Goal: Task Accomplishment & Management: Complete application form

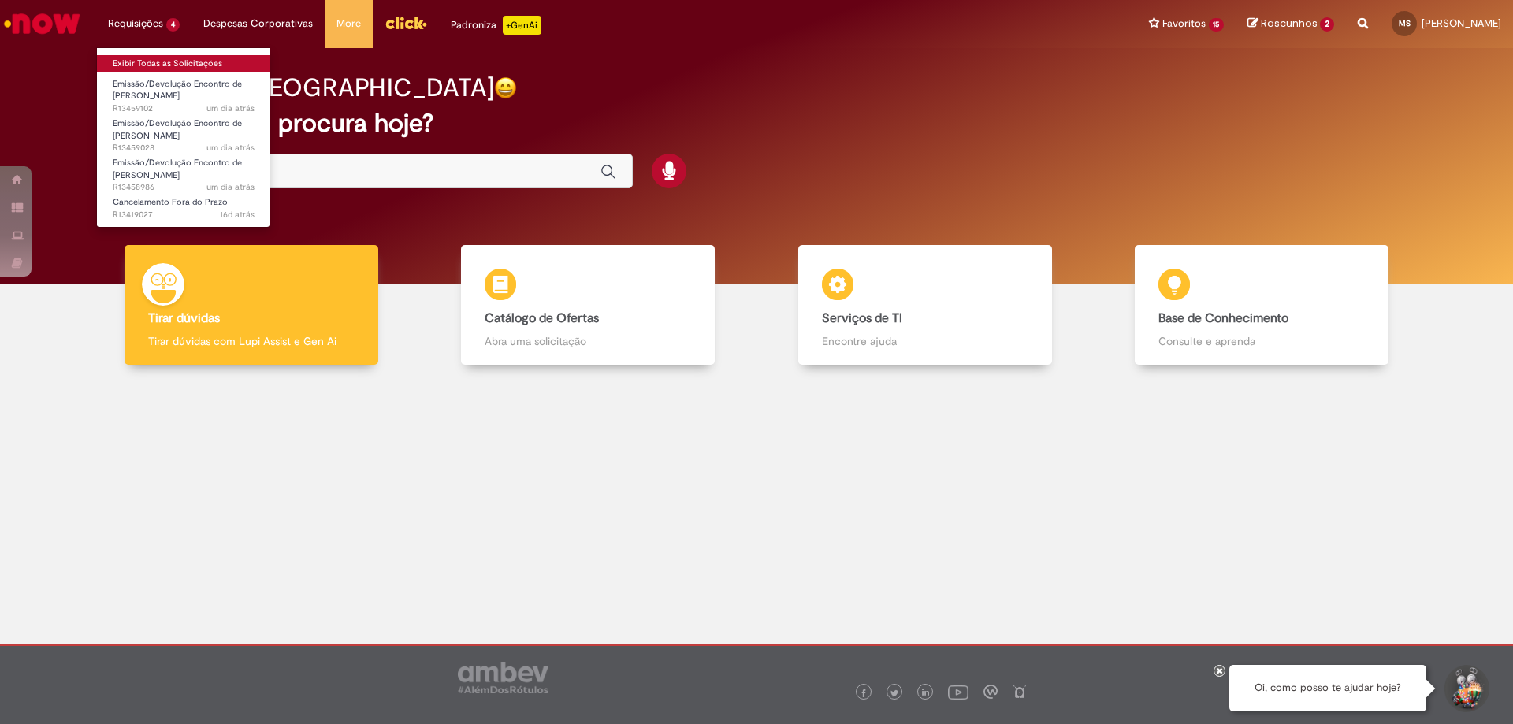
click at [131, 61] on link "Exibir Todas as Solicitações" at bounding box center [183, 63] width 173 height 17
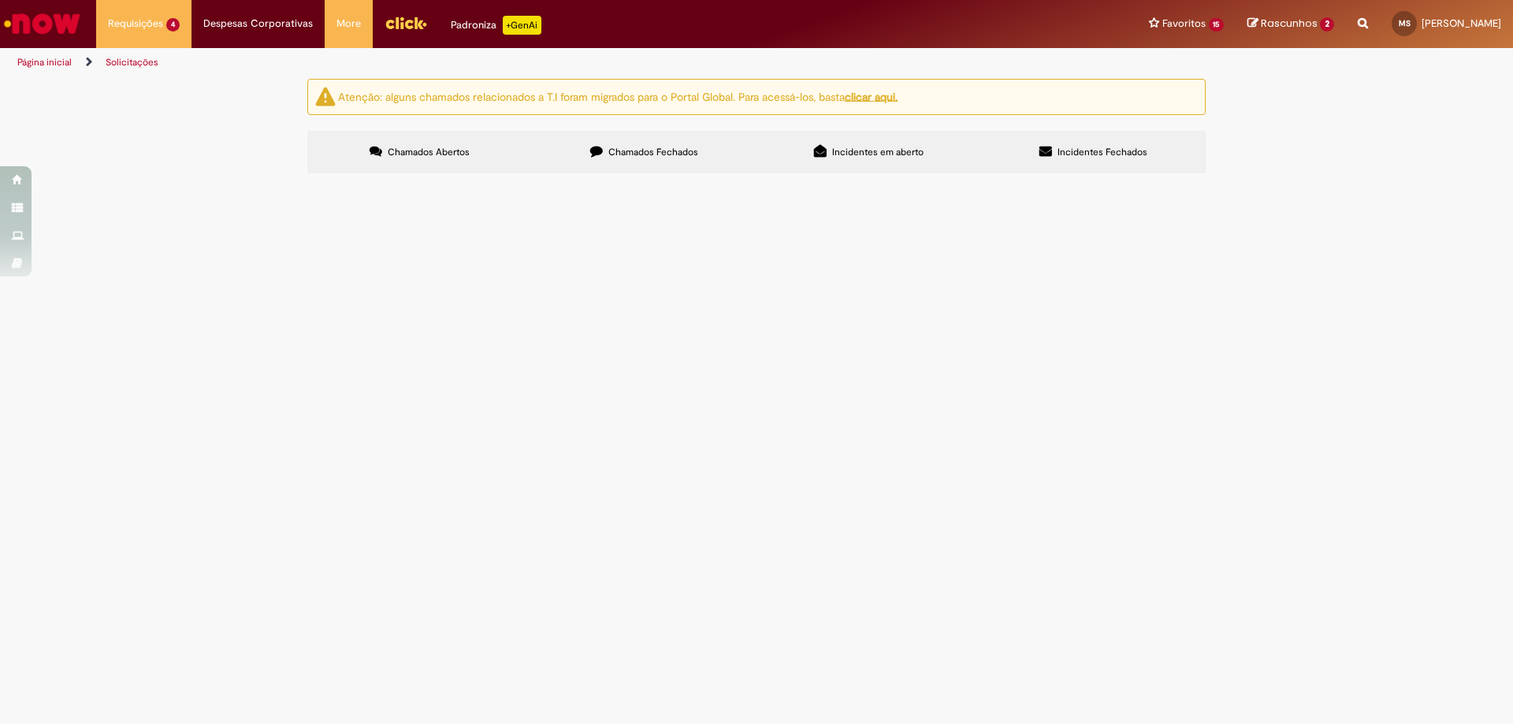
click at [396, 26] on img "Menu Cabeçalho" at bounding box center [406, 23] width 43 height 24
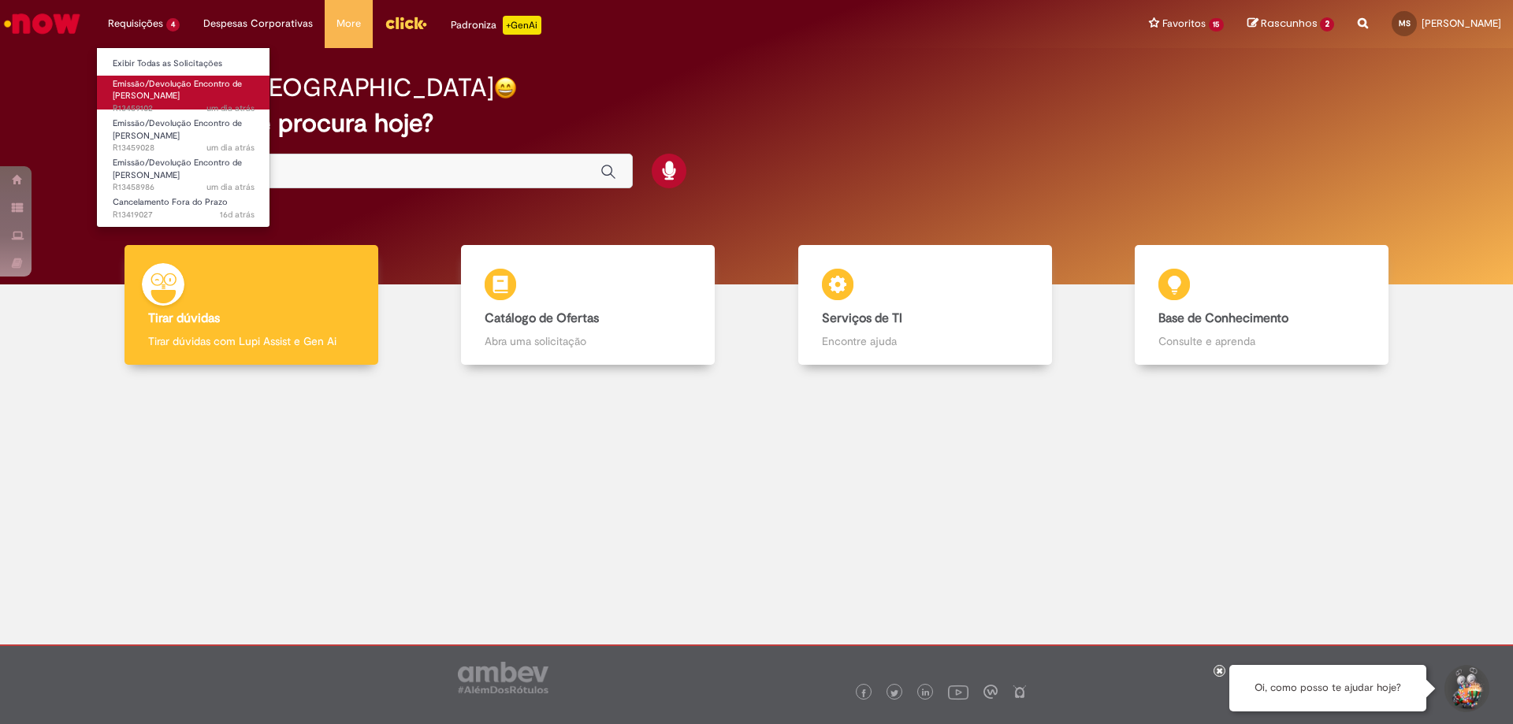
click at [138, 91] on span "Emissão/Devolução Encontro de [PERSON_NAME]" at bounding box center [177, 90] width 129 height 24
